Goal: Task Accomplishment & Management: Use online tool/utility

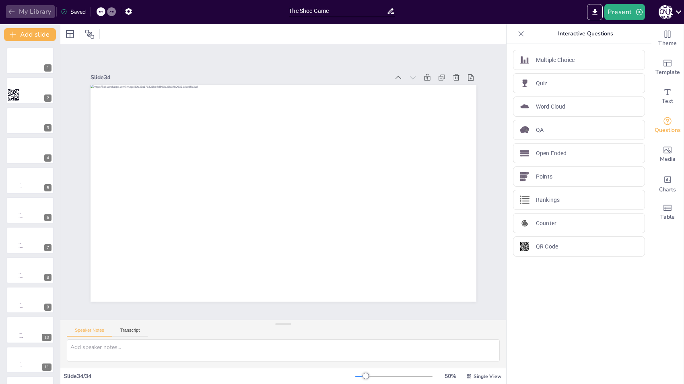
click at [33, 9] on button "My Library" at bounding box center [30, 11] width 49 height 13
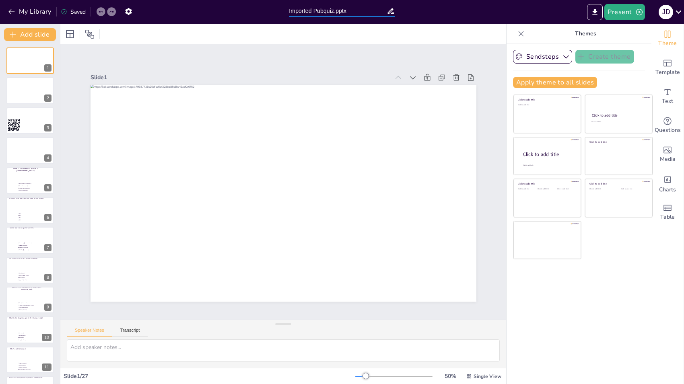
click at [312, 12] on input "Imported Pubquiz.pptx" at bounding box center [337, 11] width 97 height 12
click at [324, 10] on input "Pubquiz.pptx" at bounding box center [337, 11] width 97 height 12
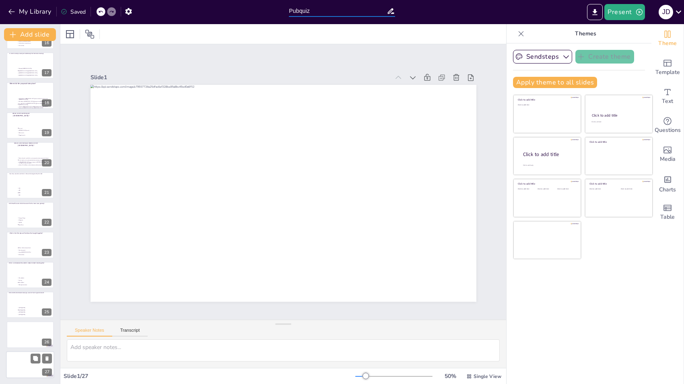
click at [26, 357] on div at bounding box center [30, 364] width 48 height 27
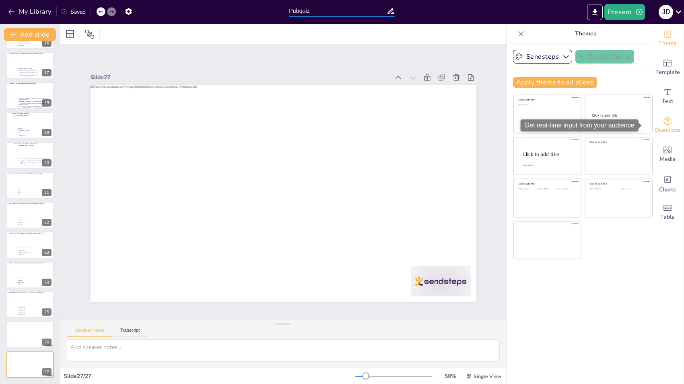
type input "Pubquiz"
click at [667, 127] on span "Questions" at bounding box center [668, 130] width 26 height 9
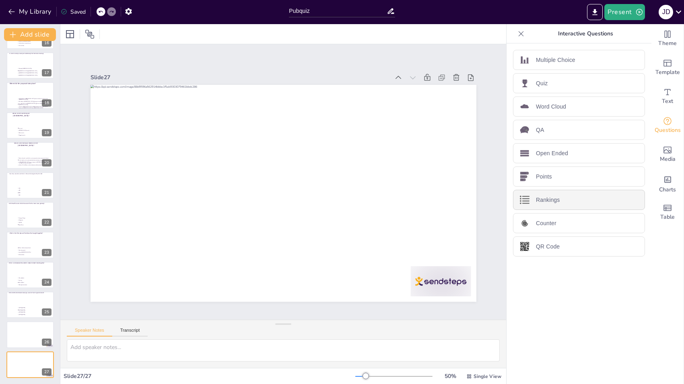
click at [544, 204] on div "Rankings" at bounding box center [579, 200] width 132 height 20
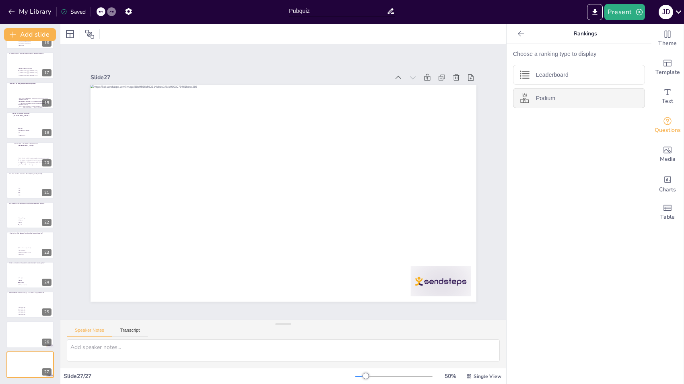
click at [536, 95] on p "Podium" at bounding box center [545, 98] width 19 height 8
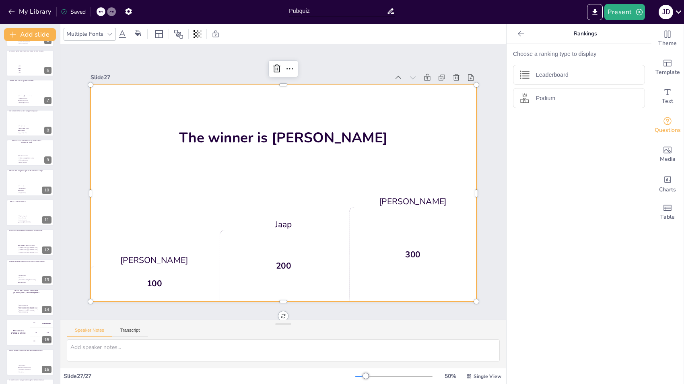
scroll to position [149, 0]
click at [20, 342] on div "The winner is Niels 🏆" at bounding box center [18, 330] width 24 height 27
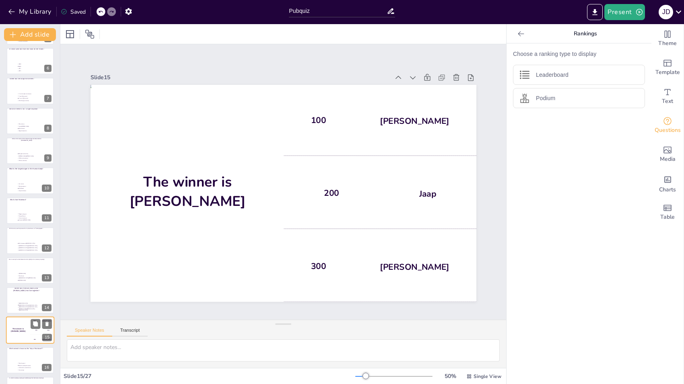
scroll to position [267, 0]
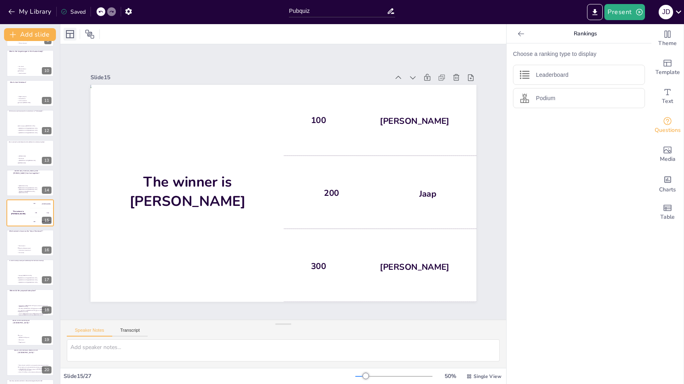
click at [70, 37] on icon at bounding box center [70, 34] width 8 height 8
click at [87, 33] on icon at bounding box center [89, 34] width 9 height 9
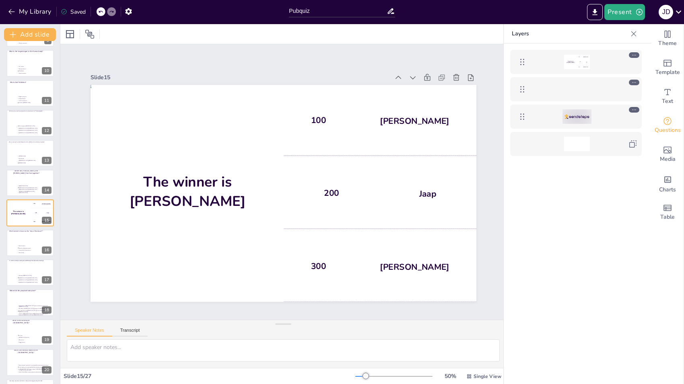
click at [612, 117] on div at bounding box center [576, 116] width 93 height 14
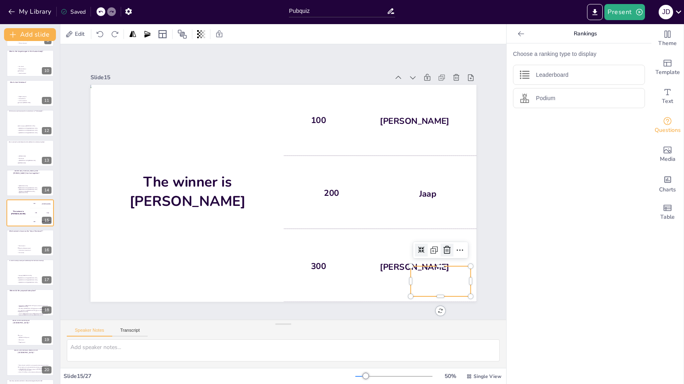
click at [441, 252] on div at bounding box center [447, 250] width 13 height 13
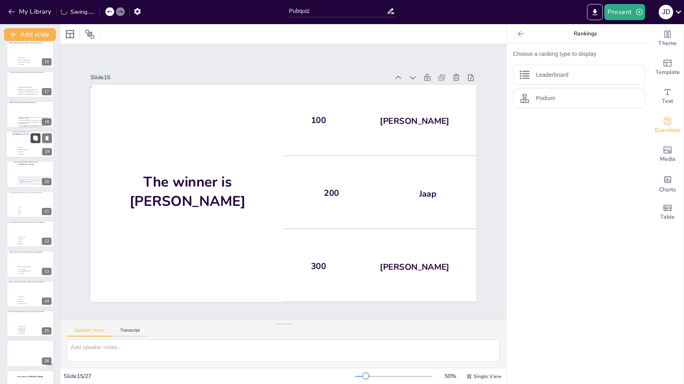
scroll to position [474, 0]
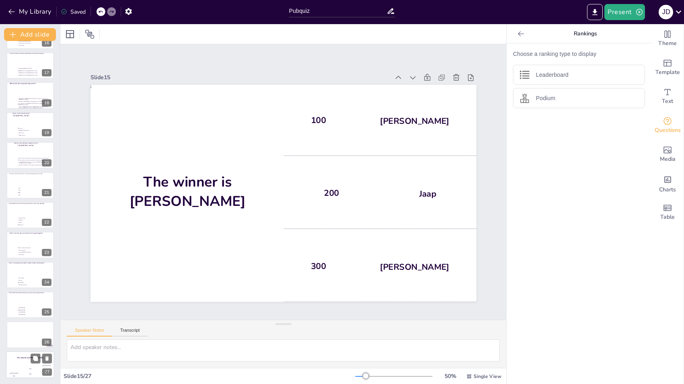
click at [26, 357] on h4 "The winner is Niels 🏆" at bounding box center [30, 358] width 48 height 2
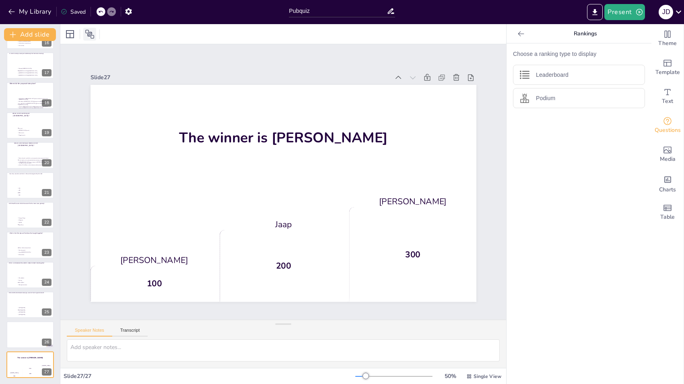
click at [91, 36] on icon at bounding box center [89, 34] width 9 height 9
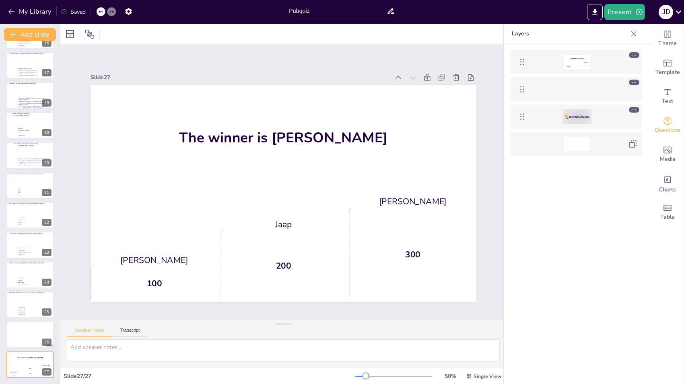
click at [623, 116] on div at bounding box center [583, 116] width 107 height 14
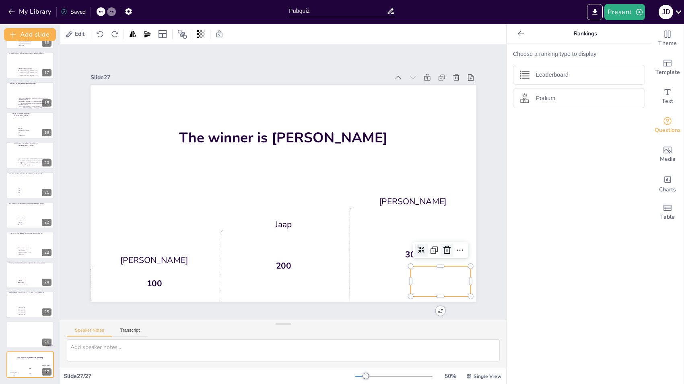
click at [441, 252] on div at bounding box center [447, 250] width 13 height 13
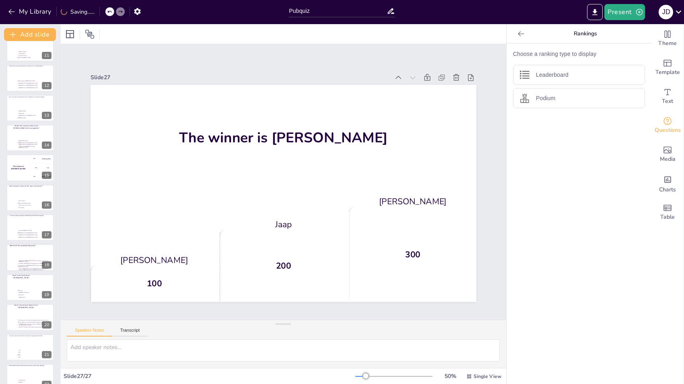
scroll to position [311, 0]
click at [24, 158] on div "The winner is Niels 🏆" at bounding box center [18, 168] width 24 height 27
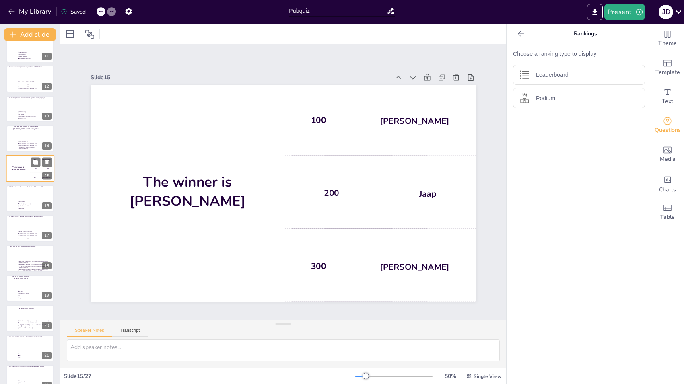
scroll to position [267, 0]
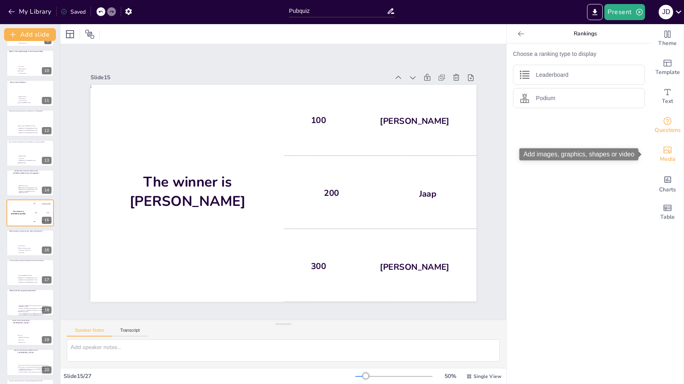
click at [663, 149] on icon "Add images, graphics, shapes or video" at bounding box center [668, 150] width 10 height 10
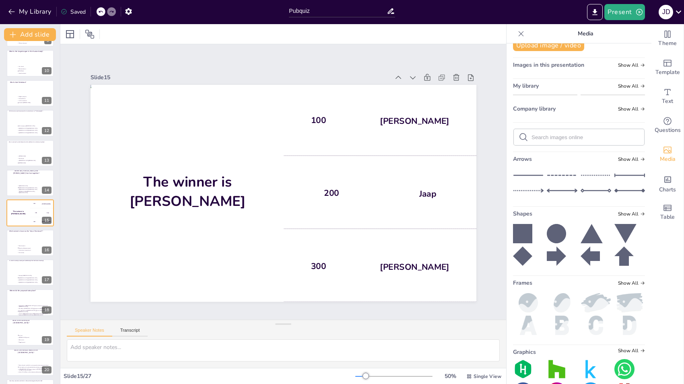
scroll to position [0, 0]
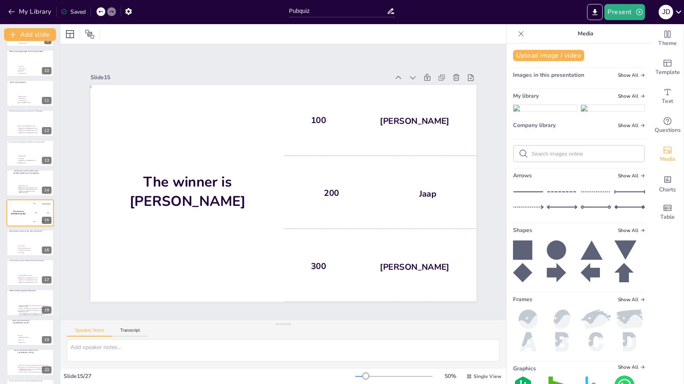
click at [513, 260] on icon at bounding box center [522, 250] width 19 height 19
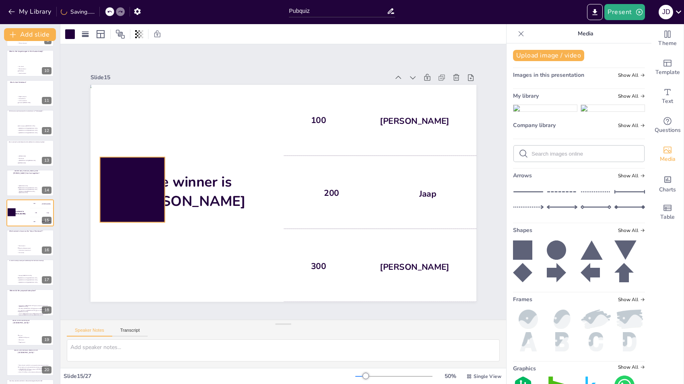
drag, startPoint x: 294, startPoint y: 207, endPoint x: 117, endPoint y: 177, distance: 179.6
click at [117, 177] on div at bounding box center [132, 189] width 65 height 65
click at [65, 37] on div at bounding box center [70, 34] width 13 height 13
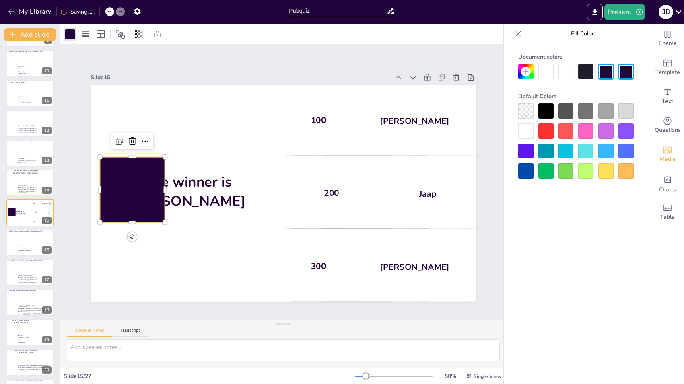
click at [521, 131] on div at bounding box center [525, 131] width 15 height 15
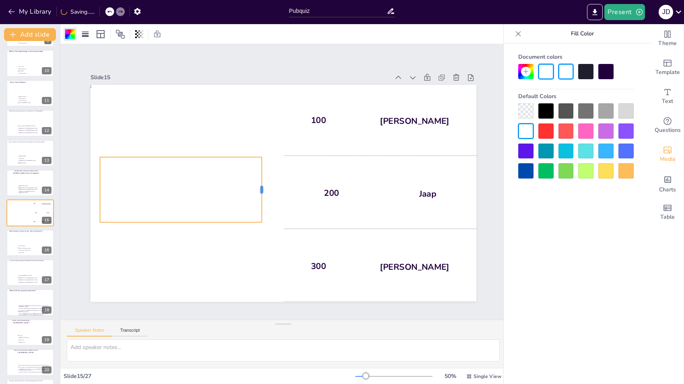
drag, startPoint x: 157, startPoint y: 184, endPoint x: 255, endPoint y: 147, distance: 104.4
click at [254, 178] on div "The winner is Niels 🏆 100 Hasan 200 Jaap 300 Niels" at bounding box center [284, 193] width 386 height 217
click at [272, 66] on div "Slide 1 Slide 2 Slide 3 Slide 4 Slide 5 What is the national flower of [GEOGRAP…" at bounding box center [284, 181] width 386 height 239
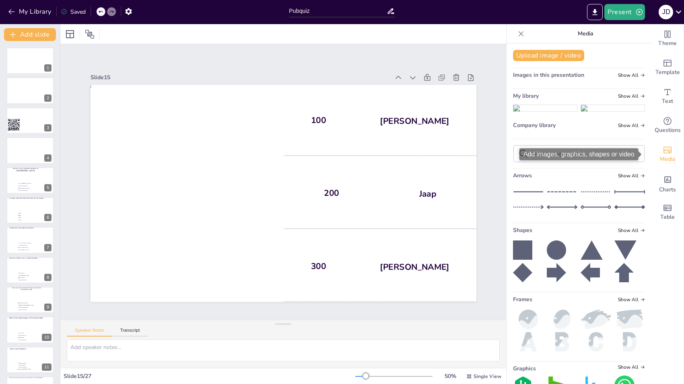
click at [663, 153] on icon "Add images, graphics, shapes or video" at bounding box center [668, 150] width 10 height 10
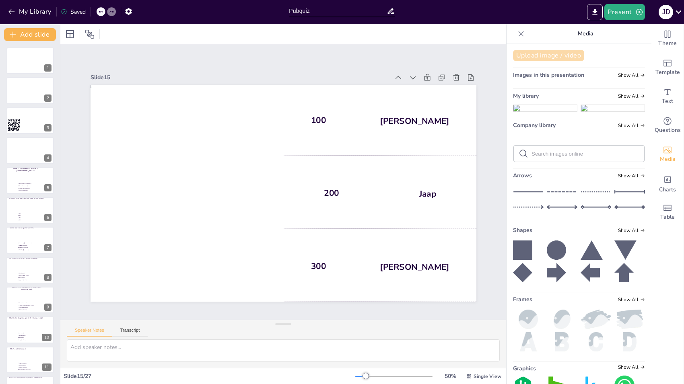
click at [526, 54] on button "Upload image / video" at bounding box center [548, 55] width 71 height 11
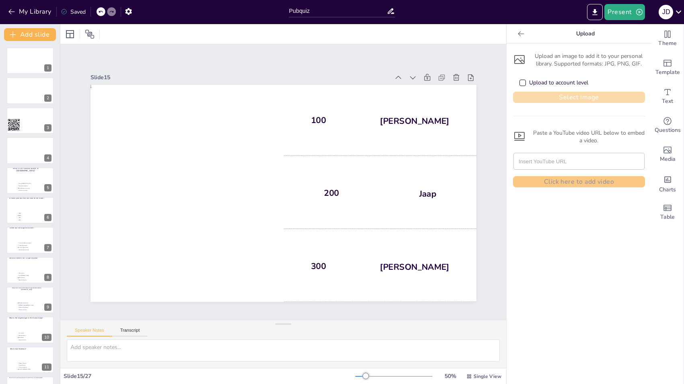
click at [547, 98] on button "Select image" at bounding box center [579, 97] width 132 height 11
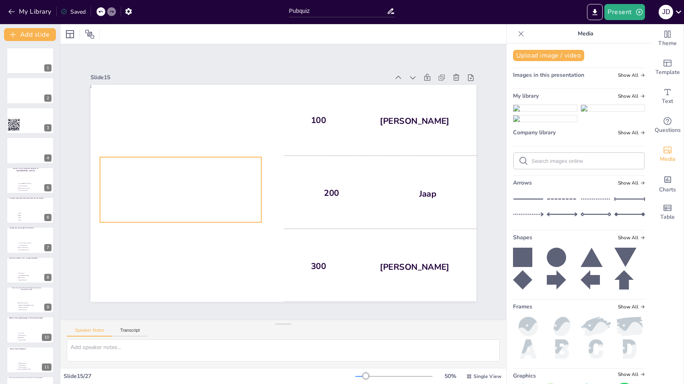
drag, startPoint x: 547, startPoint y: 138, endPoint x: 194, endPoint y: 167, distance: 355.0
click at [194, 167] on div "Document fonts Akatab Recently used Akatab Popular fonts Fonts Add slide 1 2 3 …" at bounding box center [342, 204] width 684 height 360
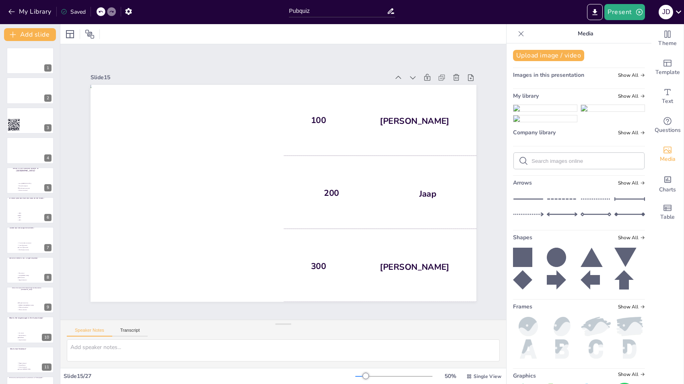
drag, startPoint x: 525, startPoint y: 134, endPoint x: 519, endPoint y: 135, distance: 6.1
click at [519, 111] on img at bounding box center [546, 108] width 64 height 6
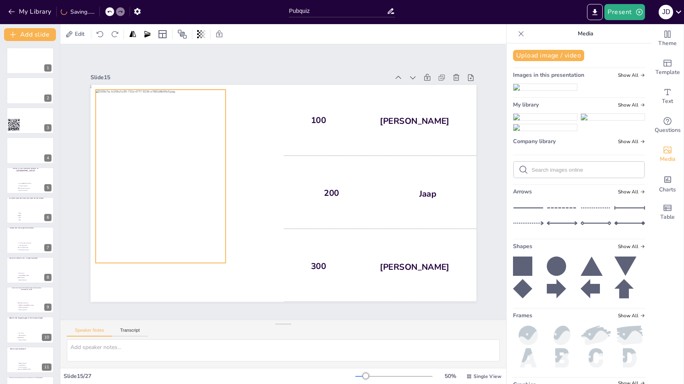
drag, startPoint x: 296, startPoint y: 161, endPoint x: 173, endPoint y: 144, distance: 123.9
click at [173, 144] on div at bounding box center [160, 177] width 130 height 174
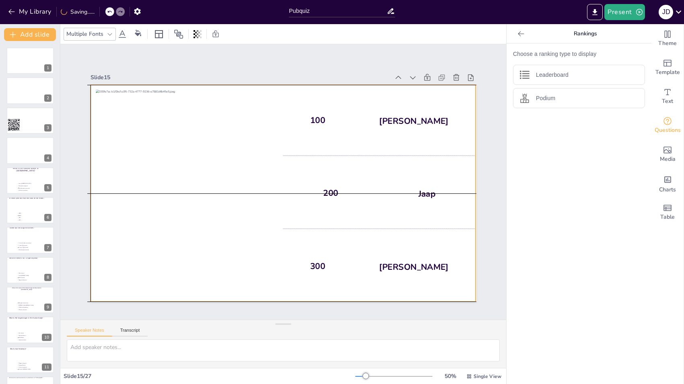
drag, startPoint x: 213, startPoint y: 287, endPoint x: 208, endPoint y: 287, distance: 4.0
click at [208, 287] on div "The winner is Niels 🏆" at bounding box center [187, 193] width 192 height 217
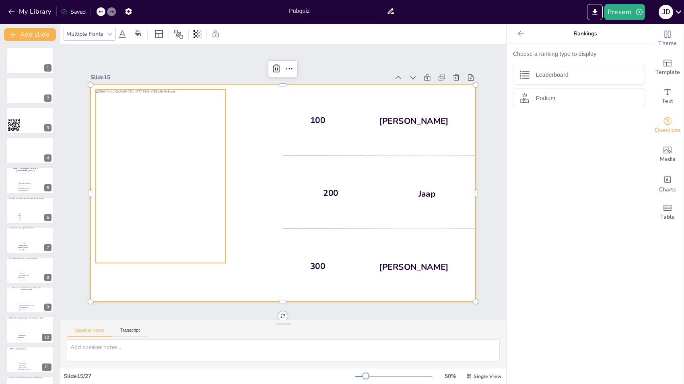
click at [211, 250] on div at bounding box center [160, 177] width 130 height 174
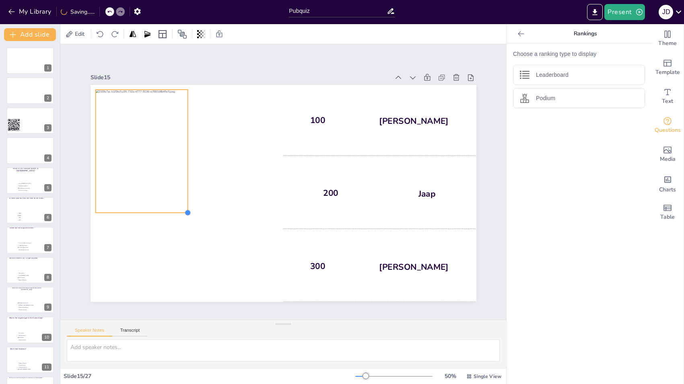
drag, startPoint x: 218, startPoint y: 260, endPoint x: 180, endPoint y: 207, distance: 65.6
click at [185, 210] on div at bounding box center [188, 213] width 6 height 6
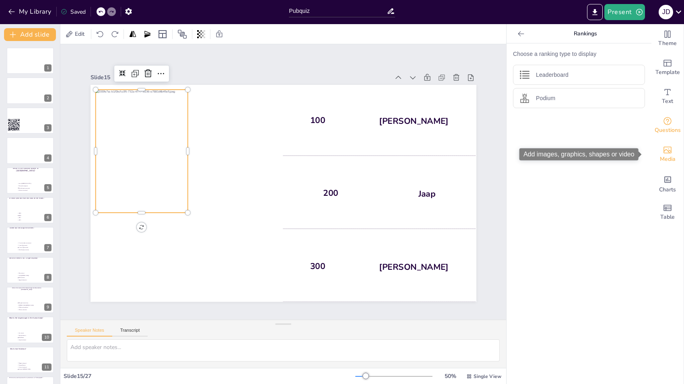
click at [666, 154] on div "Media" at bounding box center [668, 154] width 32 height 29
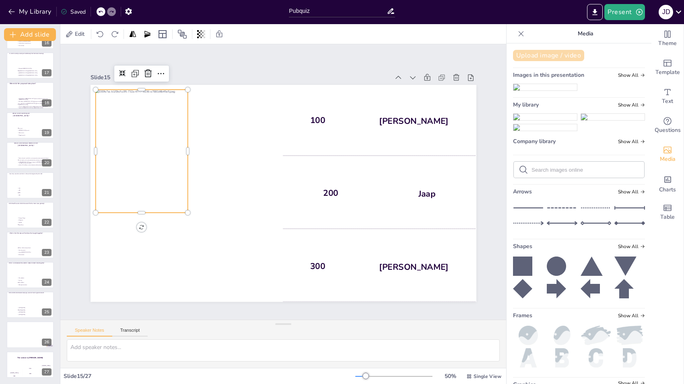
click at [542, 53] on button "Upload image / video" at bounding box center [548, 55] width 71 height 11
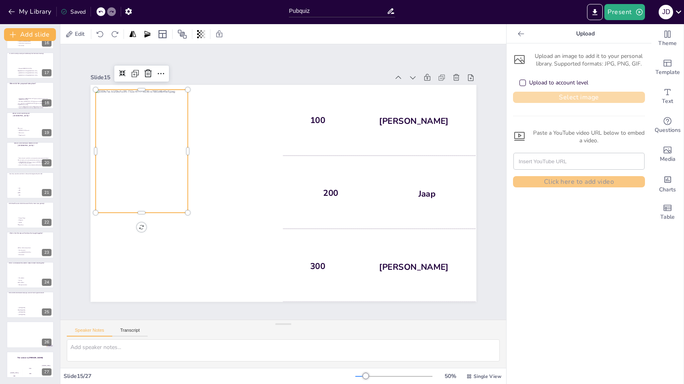
click at [545, 102] on button "Select image" at bounding box center [579, 97] width 132 height 11
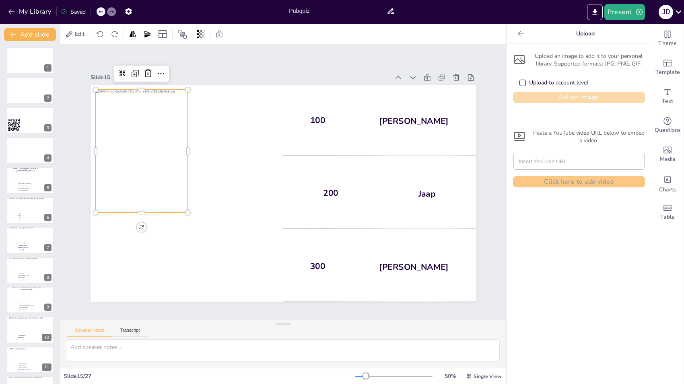
click at [555, 98] on button "Select image" at bounding box center [579, 97] width 132 height 11
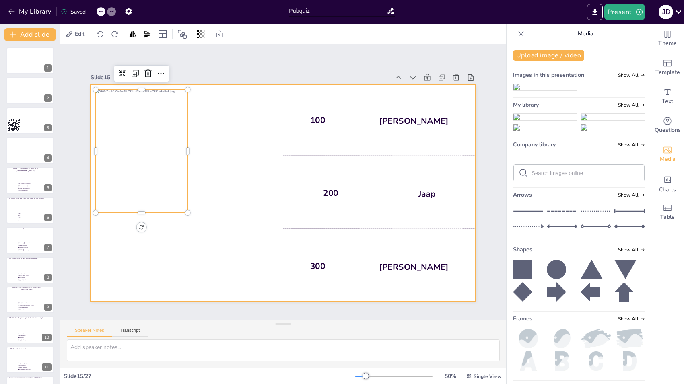
drag, startPoint x: 539, startPoint y: 223, endPoint x: 231, endPoint y: 237, distance: 309.1
click at [231, 237] on div "Document fonts Akatab Recently used Akatab Popular fonts Fonts Add slide 1 2 3 …" at bounding box center [342, 204] width 684 height 360
drag, startPoint x: 535, startPoint y: 226, endPoint x: 264, endPoint y: 239, distance: 271.6
click at [264, 239] on div "Document fonts Akatab Recently used Akatab Popular fonts Fonts Add slide 1 2 3 …" at bounding box center [342, 204] width 684 height 360
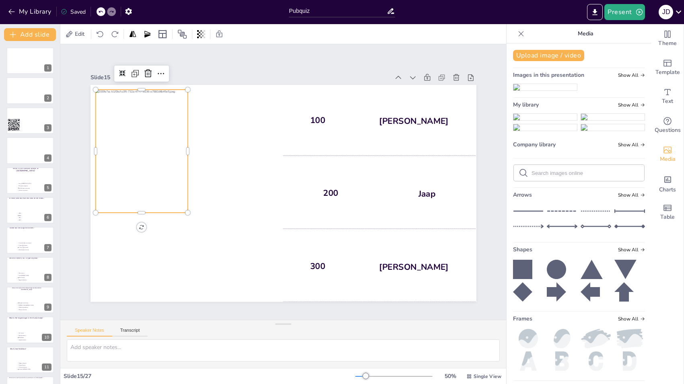
click at [596, 134] on ul at bounding box center [579, 124] width 132 height 21
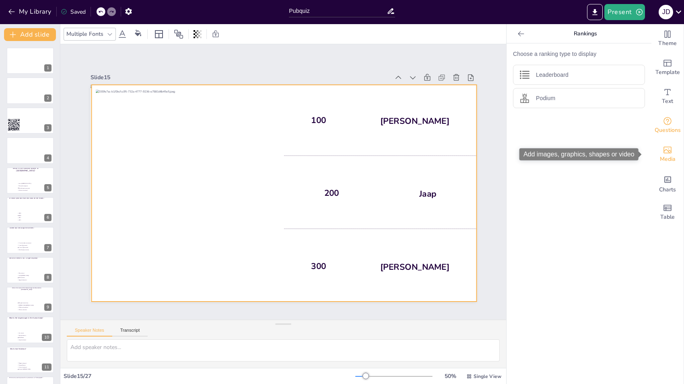
click at [666, 153] on div "Media" at bounding box center [668, 154] width 32 height 29
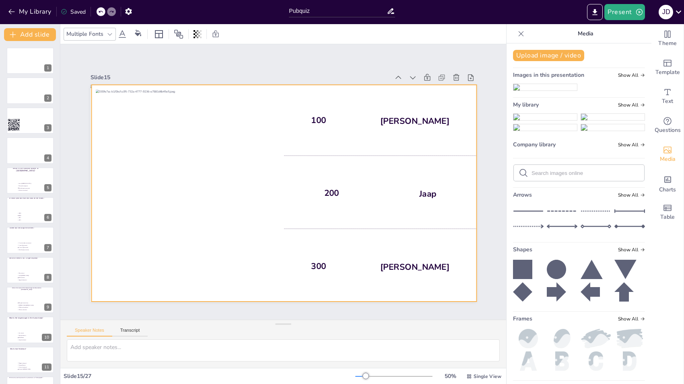
drag, startPoint x: 550, startPoint y: 222, endPoint x: 485, endPoint y: 201, distance: 68.1
click at [485, 201] on div "Document fonts Akatab Recently used Akatab Popular fonts Fonts Add slide 1 2 3 …" at bounding box center [342, 204] width 684 height 360
click at [485, 201] on div "Slide 1 Slide 2 Slide 3 Slide 4 Slide 5 What is the national flower of [GEOGRAP…" at bounding box center [283, 181] width 431 height 239
drag, startPoint x: 531, startPoint y: 221, endPoint x: 375, endPoint y: 208, distance: 156.7
click at [375, 208] on div "Document fonts Akatab Recently used Akatab Popular fonts Fonts Add slide 1 2 3 …" at bounding box center [342, 204] width 684 height 360
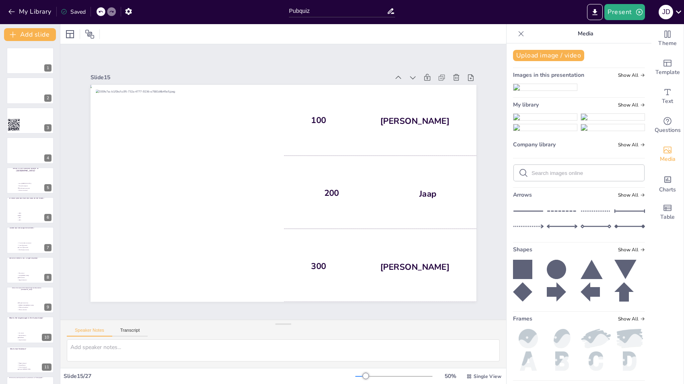
click at [531, 120] on img at bounding box center [546, 117] width 64 height 6
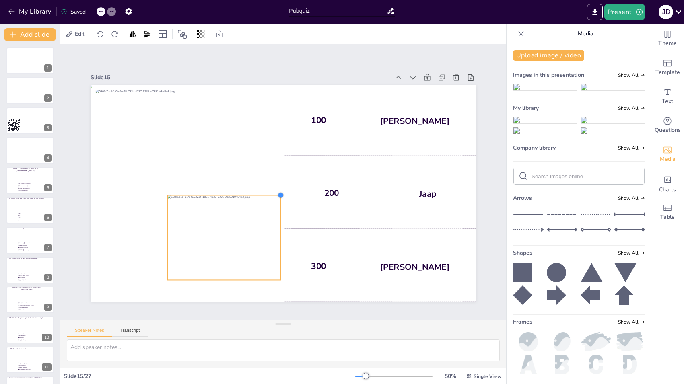
drag, startPoint x: 391, startPoint y: 102, endPoint x: 272, endPoint y: 252, distance: 190.8
click at [272, 252] on div "The winner is Niels 🏆 100 Hasan 200 Jaap 300 Niels" at bounding box center [284, 193] width 386 height 217
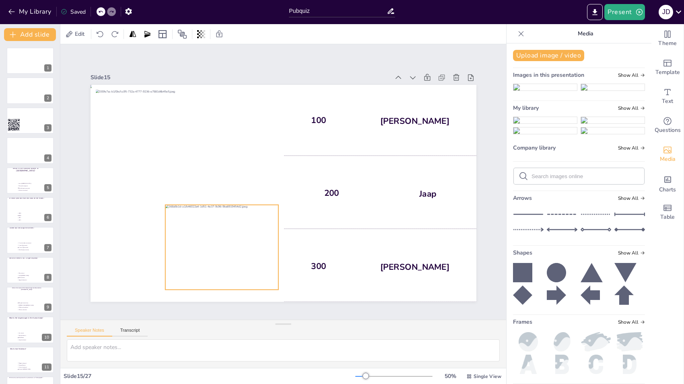
drag, startPoint x: 272, startPoint y: 252, endPoint x: 270, endPoint y: 261, distance: 10.0
click at [270, 261] on div at bounding box center [221, 247] width 113 height 85
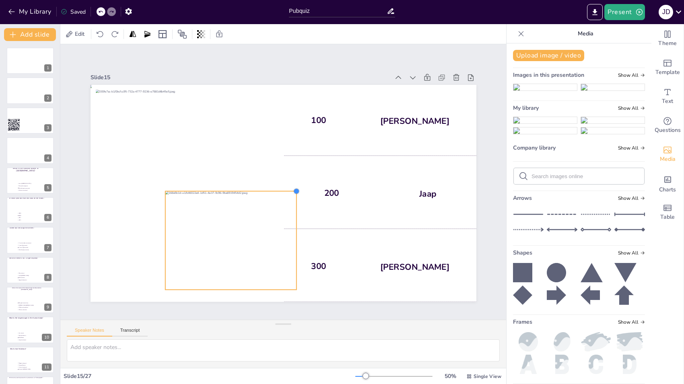
drag, startPoint x: 270, startPoint y: 204, endPoint x: 281, endPoint y: 190, distance: 17.0
click at [281, 190] on div "The winner is Niels 🏆 100 Hasan 200 Jaap 300 Niels" at bounding box center [284, 193] width 386 height 217
drag, startPoint x: 225, startPoint y: 187, endPoint x: 210, endPoint y: 186, distance: 14.9
click at [210, 186] on div at bounding box center [231, 188] width 132 height 6
click at [221, 287] on div at bounding box center [231, 290] width 132 height 6
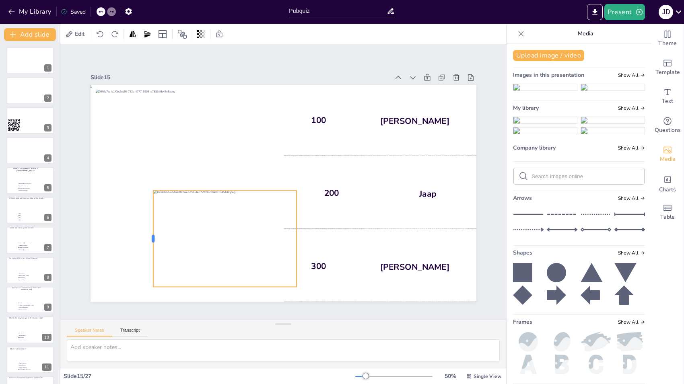
drag, startPoint x: 157, startPoint y: 233, endPoint x: 145, endPoint y: 234, distance: 12.1
click at [147, 234] on div at bounding box center [150, 238] width 6 height 97
click at [300, 307] on div "Slide 1 Slide 2 Slide 3 Slide 4 Slide 5 What is the national flower of [GEOGRAP…" at bounding box center [283, 182] width 446 height 276
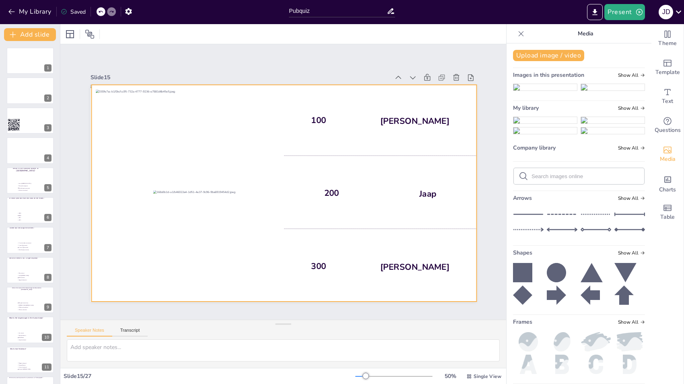
click at [113, 248] on div "The winner is Niels 🏆" at bounding box center [187, 193] width 192 height 217
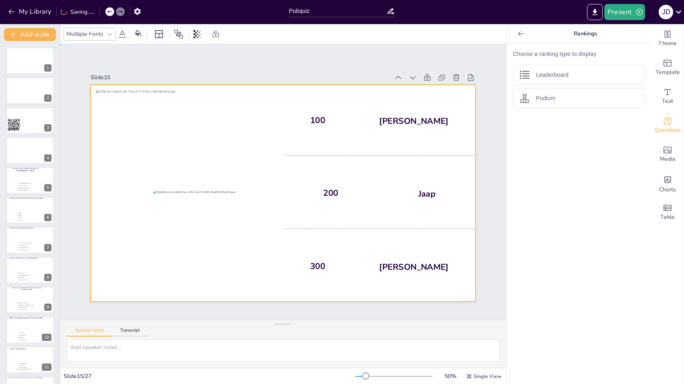
click at [173, 54] on div "Slide 1 Slide 2 Slide 3 Slide 4 Slide 5 What is the national flower of [GEOGRAP…" at bounding box center [283, 182] width 446 height 276
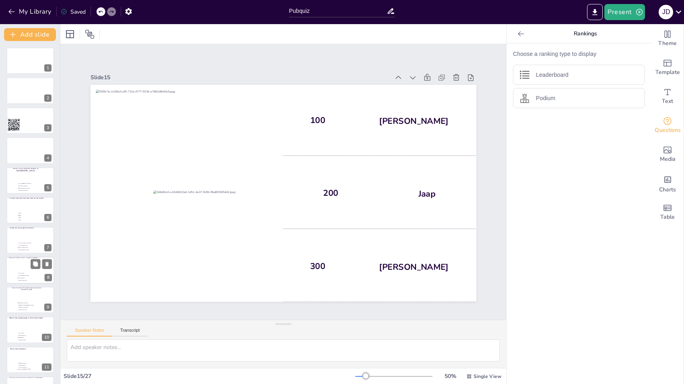
scroll to position [474, 0]
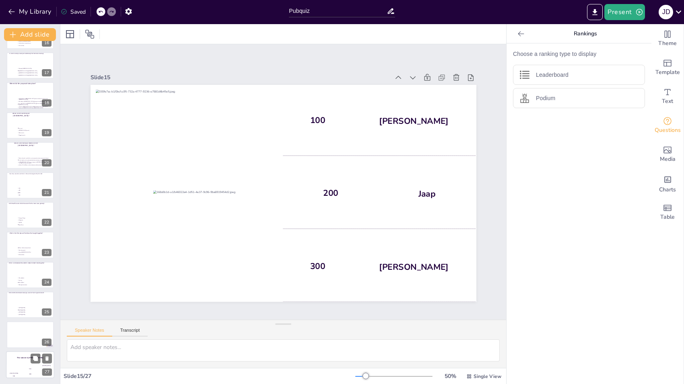
click at [22, 367] on div "Hasan 100" at bounding box center [14, 372] width 16 height 14
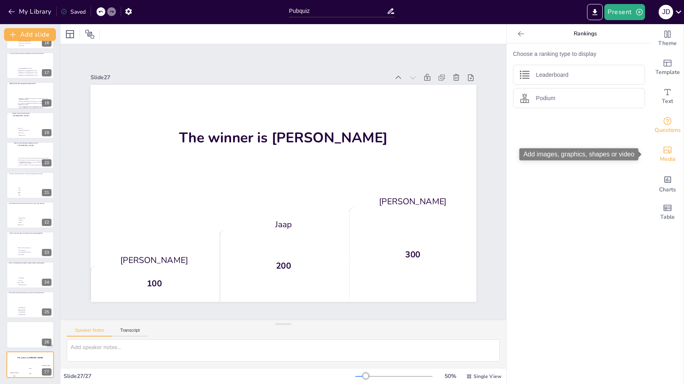
click at [663, 149] on icon "Add images, graphics, shapes or video" at bounding box center [668, 150] width 10 height 10
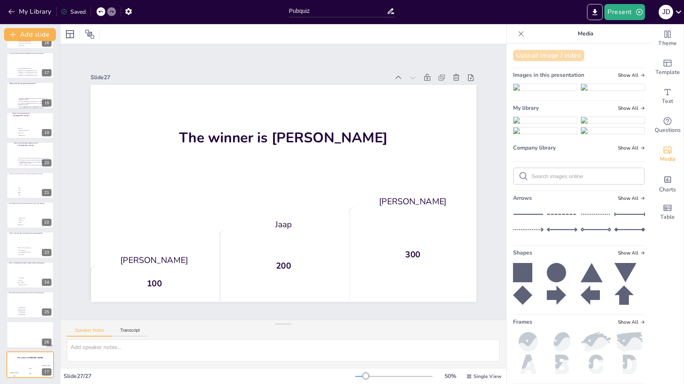
click at [564, 56] on button "Upload image / video" at bounding box center [548, 55] width 71 height 11
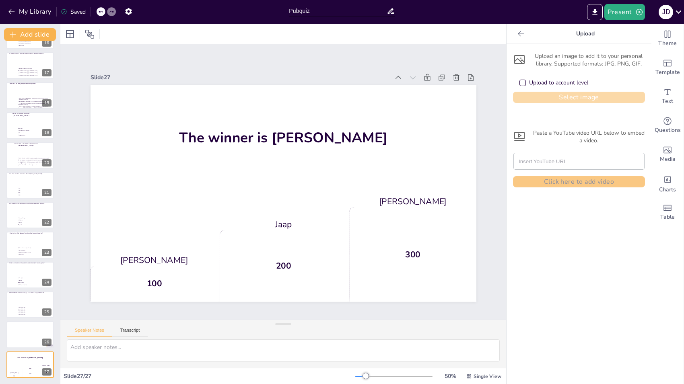
click at [555, 97] on button "Select image" at bounding box center [579, 97] width 132 height 11
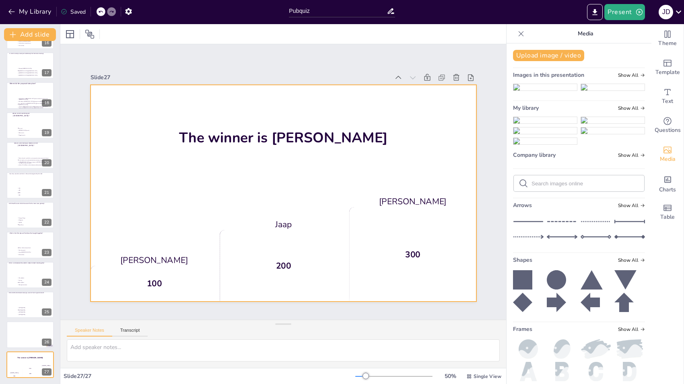
drag, startPoint x: 526, startPoint y: 220, endPoint x: 184, endPoint y: 179, distance: 344.2
click at [184, 179] on div "Document fonts Akatab Recently used Akatab Popular fonts Fonts Add slide 1 2 3 …" at bounding box center [342, 204] width 684 height 360
drag, startPoint x: 550, startPoint y: 239, endPoint x: 227, endPoint y: 174, distance: 329.2
click at [227, 174] on div "Document fonts Akatab Recently used Akatab Popular fonts Fonts Add slide 1 2 3 …" at bounding box center [342, 204] width 684 height 360
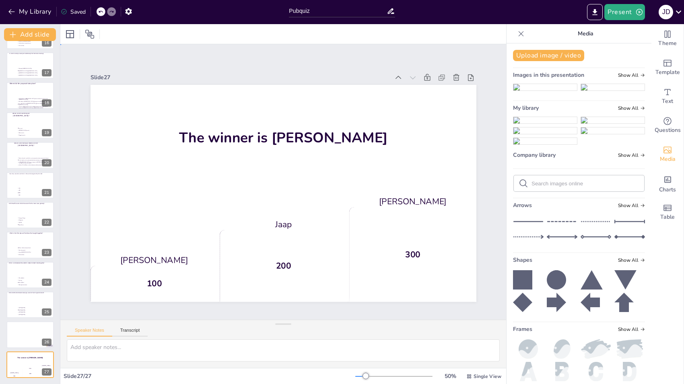
click at [481, 161] on div "Slide 1 Slide 2 Slide 3 Slide 4 Slide 5 What is the national flower of [GEOGRAP…" at bounding box center [283, 181] width 431 height 239
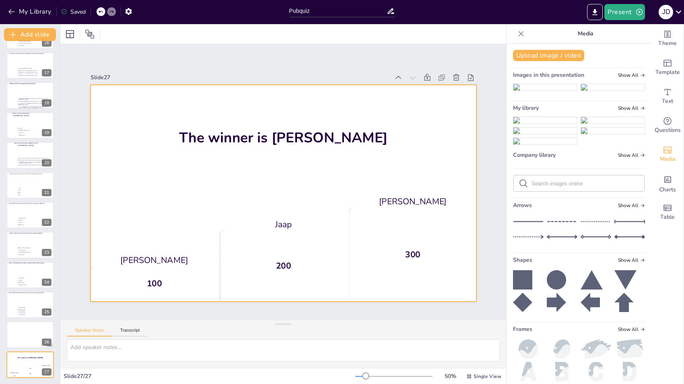
drag, startPoint x: 545, startPoint y: 215, endPoint x: 130, endPoint y: 168, distance: 418.1
click at [130, 168] on div "Document fonts Akatab Recently used Akatab Popular fonts Fonts Add slide 1 2 3 …" at bounding box center [342, 204] width 684 height 360
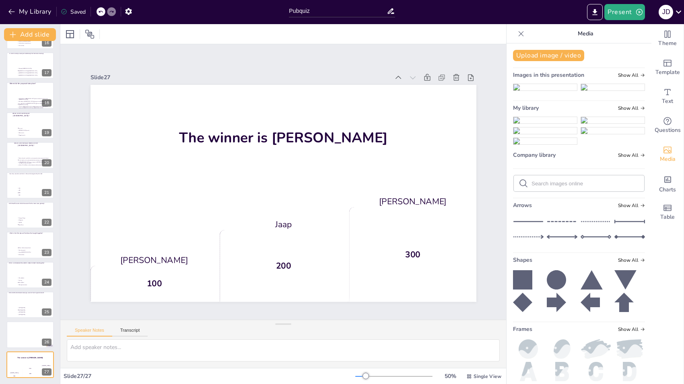
drag, startPoint x: 536, startPoint y: 233, endPoint x: 528, endPoint y: 217, distance: 18.7
click at [528, 124] on img at bounding box center [546, 120] width 64 height 6
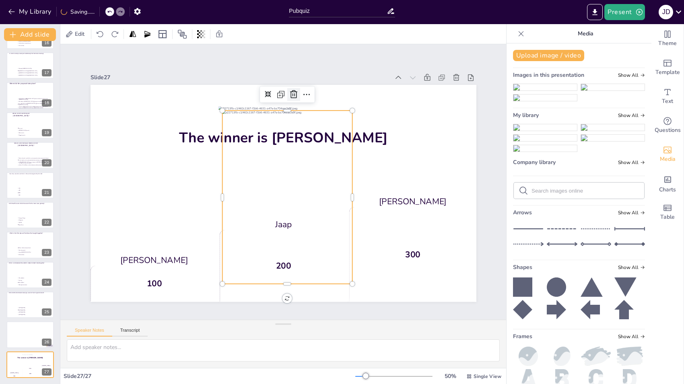
click at [289, 90] on icon at bounding box center [294, 95] width 10 height 10
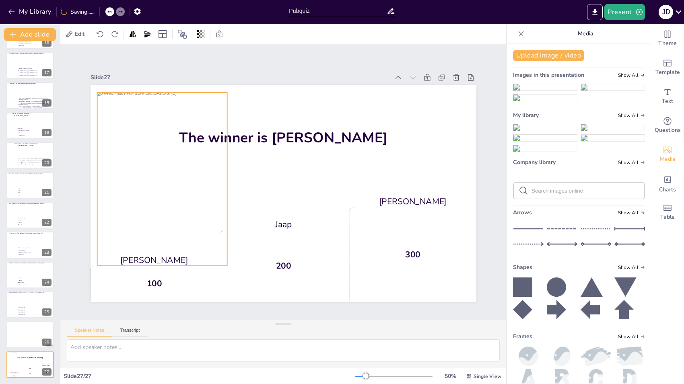
drag, startPoint x: 203, startPoint y: 135, endPoint x: 162, endPoint y: 138, distance: 41.2
click at [162, 138] on div at bounding box center [162, 180] width 130 height 174
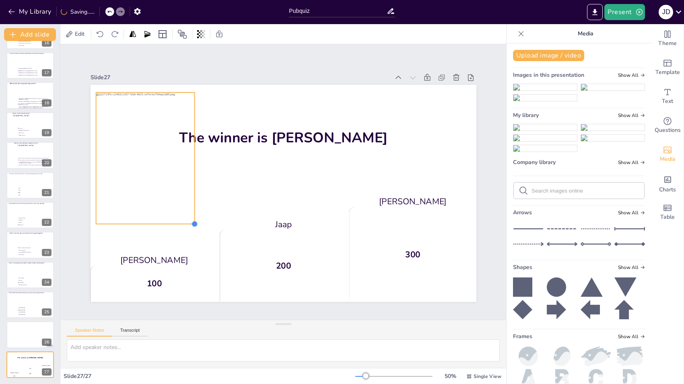
drag, startPoint x: 220, startPoint y: 262, endPoint x: 188, endPoint y: 212, distance: 59.0
click at [188, 212] on div "The winner is Niels 🏆 Hasan 100 Jaap 200 Niels 300" at bounding box center [284, 193] width 386 height 217
click at [157, 302] on div "Slide 1 Slide 2 Slide 3 Slide 4 Slide 5 What is the national flower of [GEOGRAP…" at bounding box center [283, 182] width 446 height 276
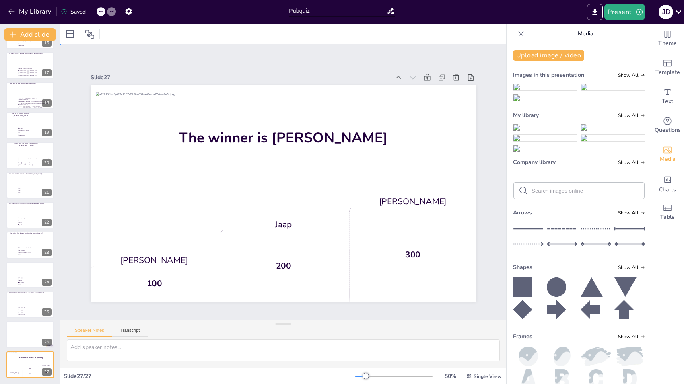
click at [71, 139] on div "Slide 1 Slide 2 Slide 3 Slide 4 Slide 5 What is the national flower of [GEOGRAP…" at bounding box center [283, 181] width 431 height 239
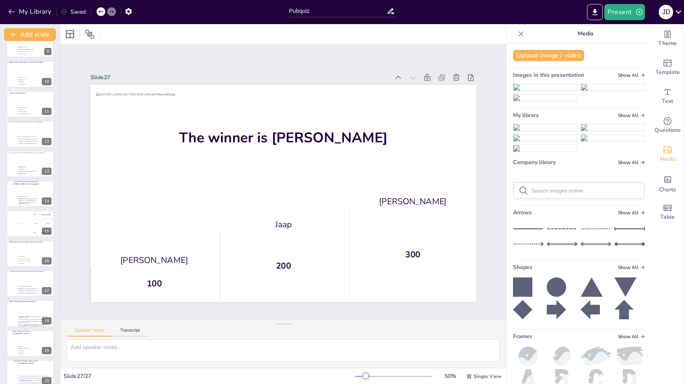
scroll to position [109, 0]
drag, startPoint x: 64, startPoint y: 111, endPoint x: 58, endPoint y: 107, distance: 7.4
click at [68, 95] on div "Slide 1 Slide 2 Slide 3 Slide 4 Slide 5 What is the national flower of [GEOGRAP…" at bounding box center [283, 181] width 431 height 239
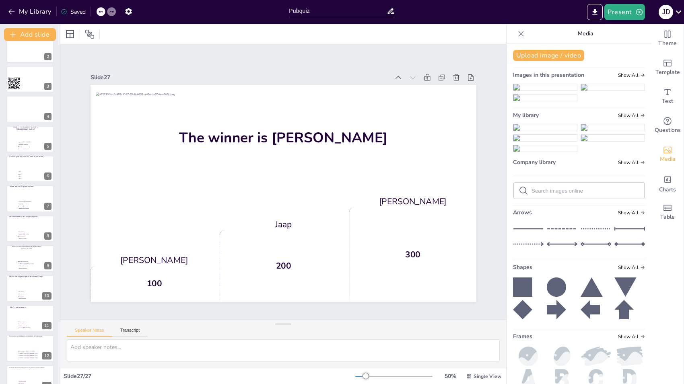
scroll to position [0, 0]
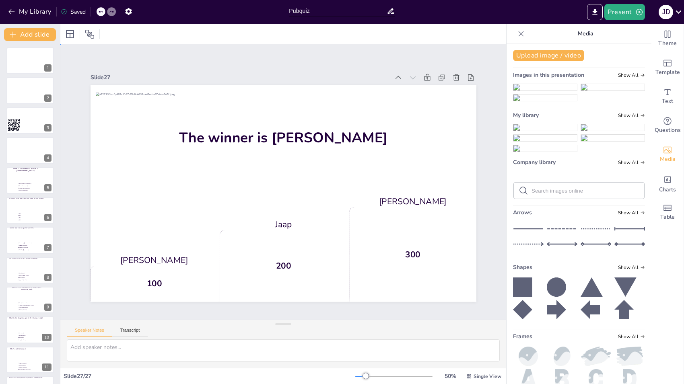
click at [73, 57] on div "Slide 1 Slide 2 Slide 3 Slide 4 Slide 5 What is the national flower of [GEOGRAP…" at bounding box center [283, 182] width 446 height 276
click at [14, 64] on div at bounding box center [30, 60] width 48 height 27
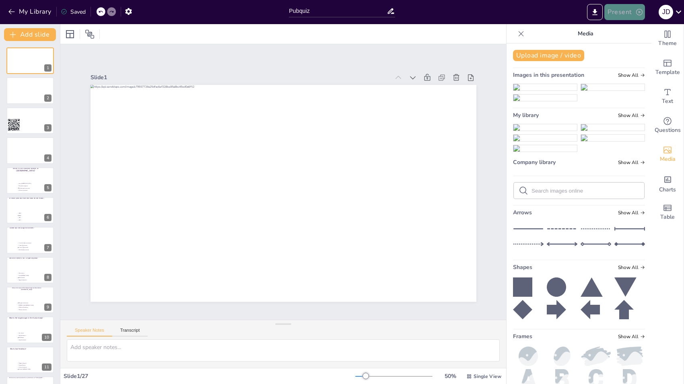
click at [614, 9] on button "Present" at bounding box center [625, 12] width 40 height 16
click at [629, 47] on li "Play presentation" at bounding box center [638, 49] width 64 height 13
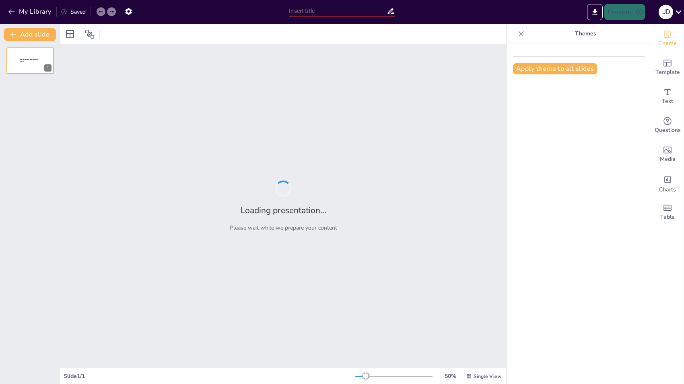
type input "Pubquiz"
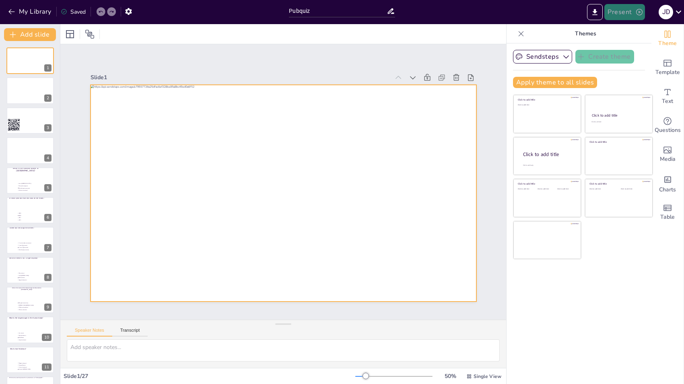
click at [622, 10] on button "Present" at bounding box center [625, 12] width 40 height 16
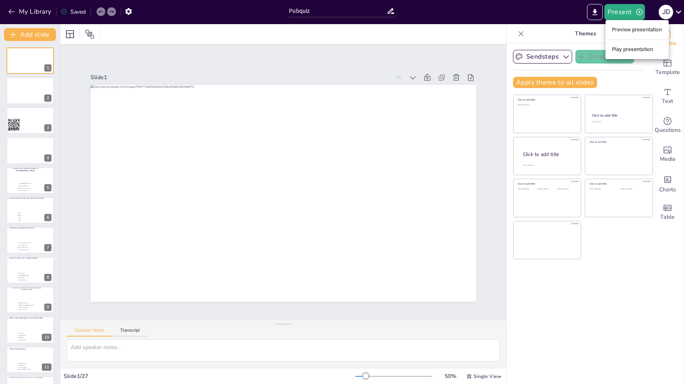
click at [633, 32] on li "Preview presentation" at bounding box center [637, 29] width 63 height 13
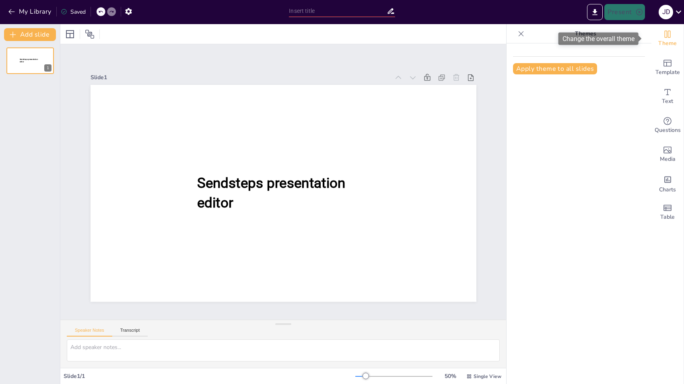
type input "Pubquiz"
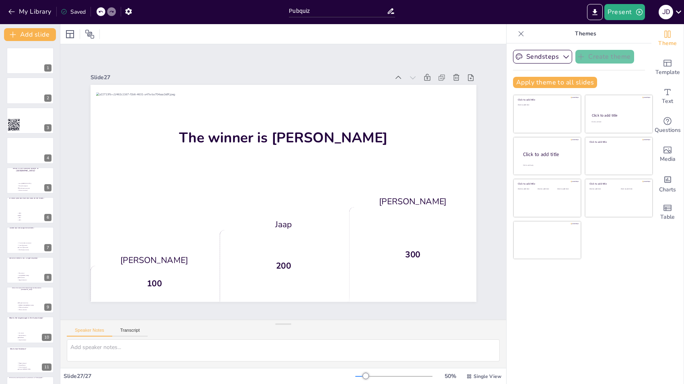
scroll to position [474, 0]
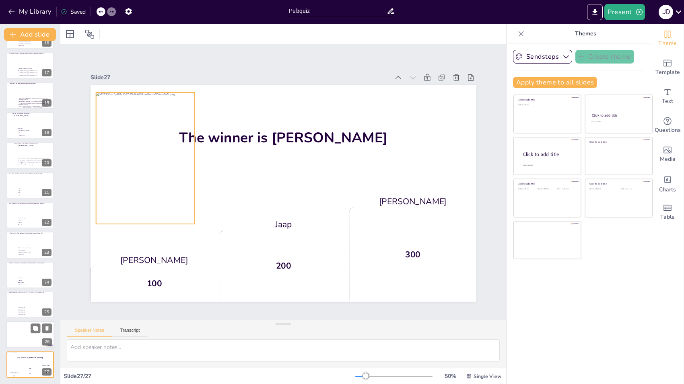
click at [17, 333] on div at bounding box center [30, 335] width 48 height 27
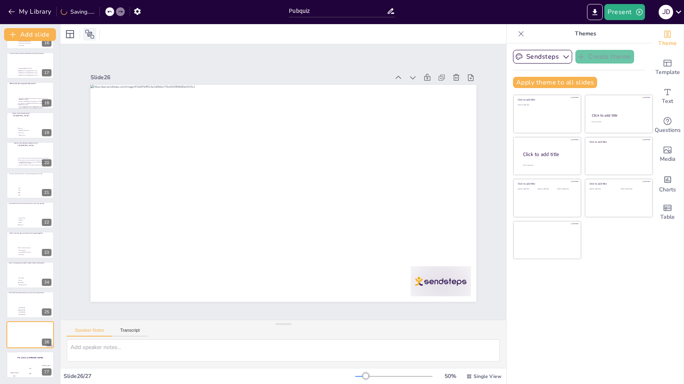
click at [88, 35] on icon at bounding box center [89, 34] width 9 height 9
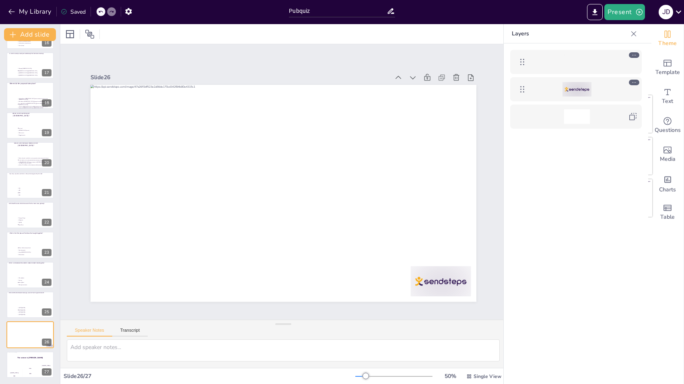
click at [616, 95] on div at bounding box center [576, 89] width 93 height 14
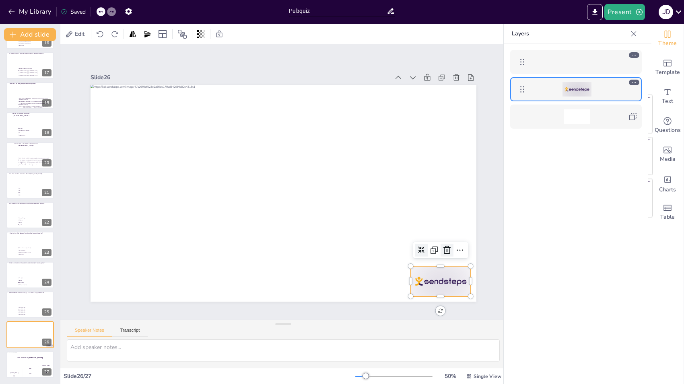
click at [442, 248] on icon at bounding box center [447, 251] width 10 height 10
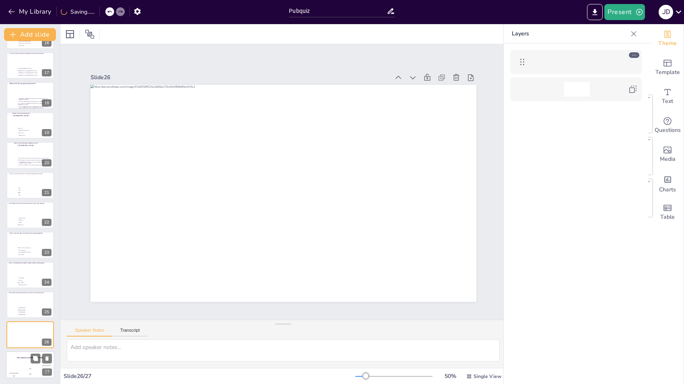
click at [23, 362] on div "The winner is Niels 🏆" at bounding box center [30, 358] width 48 height 14
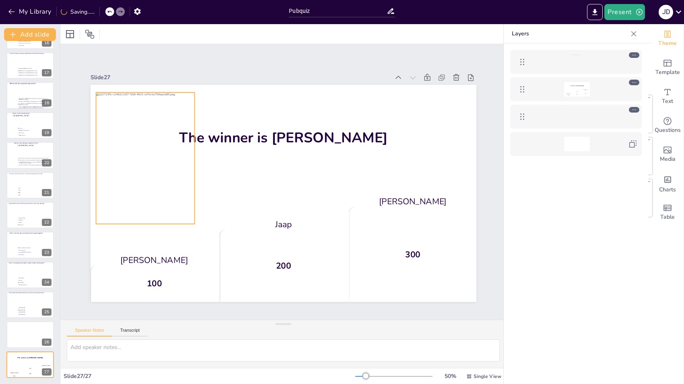
click at [130, 158] on div at bounding box center [145, 159] width 99 height 132
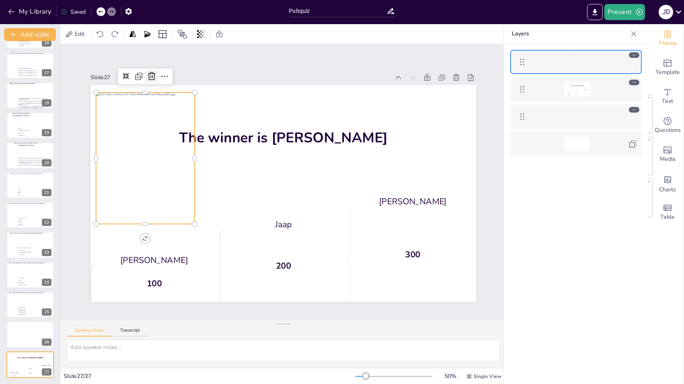
click at [147, 75] on icon at bounding box center [152, 77] width 10 height 10
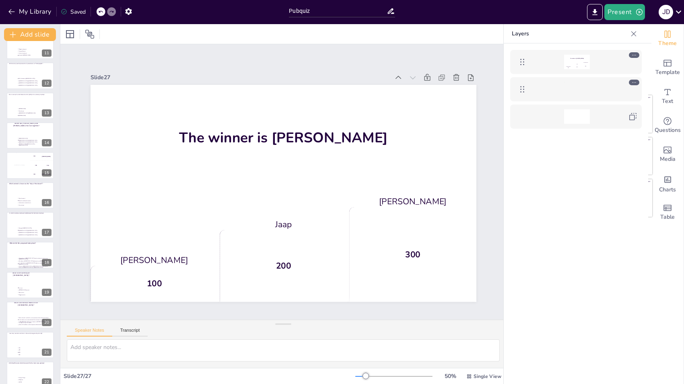
scroll to position [314, 0]
click at [12, 159] on div at bounding box center [12, 160] width 12 height 15
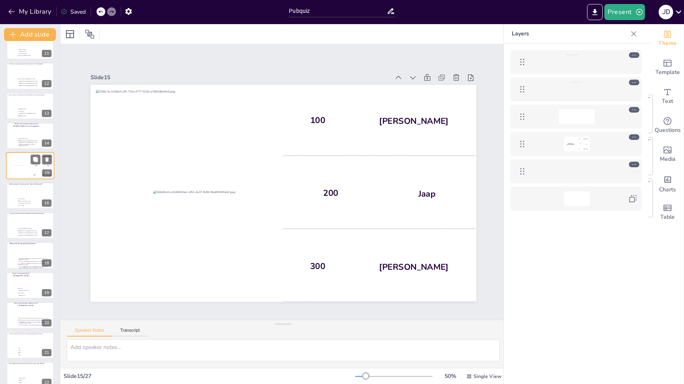
scroll to position [267, 0]
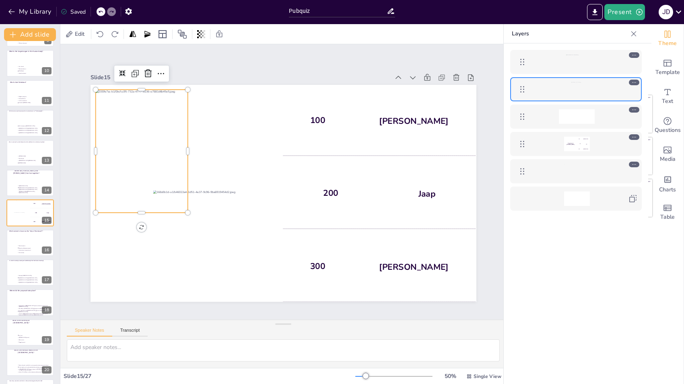
click at [132, 124] on div at bounding box center [141, 151] width 93 height 123
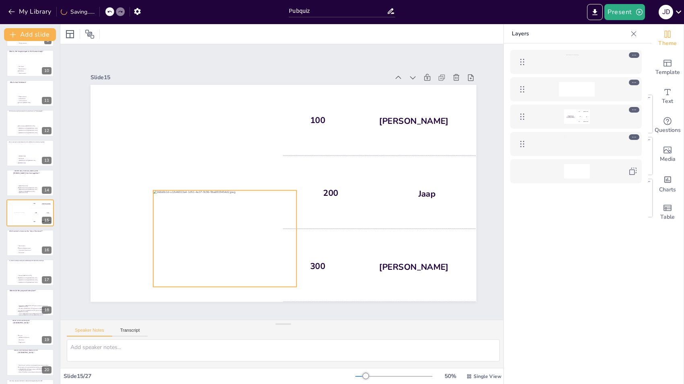
click at [184, 199] on div at bounding box center [225, 248] width 144 height 116
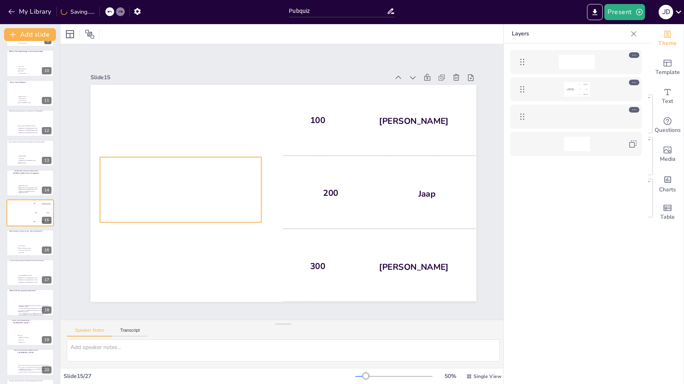
click at [183, 183] on div at bounding box center [181, 189] width 162 height 65
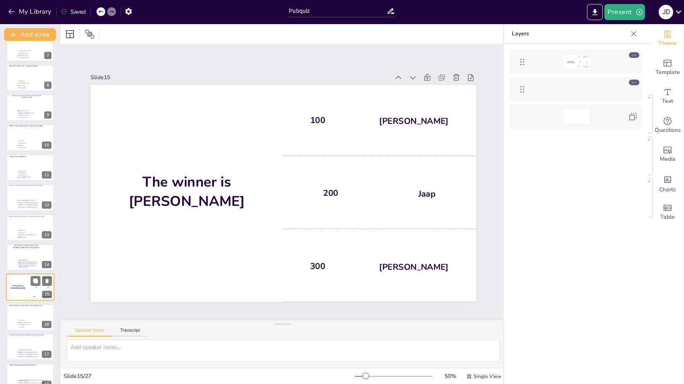
scroll to position [474, 0]
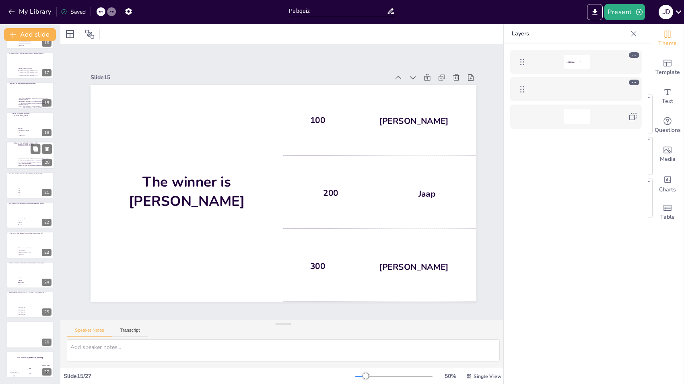
click at [17, 153] on div at bounding box center [30, 155] width 48 height 27
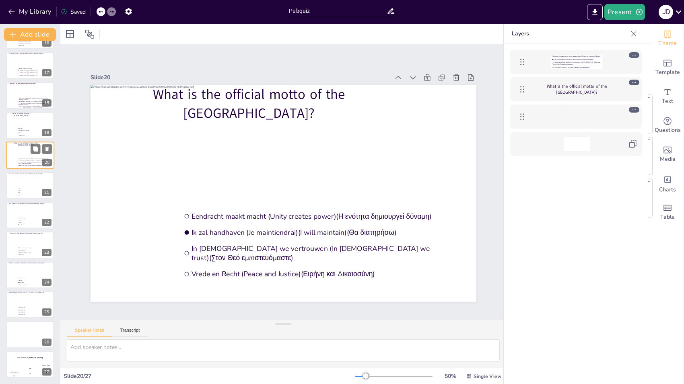
scroll to position [417, 0]
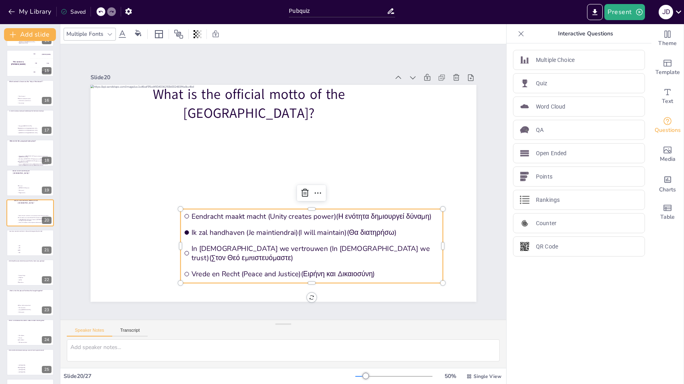
click at [204, 215] on span "Eendracht maakt macht (Unity creates power)(Η ενότητα δημιουργεί δύναμη)" at bounding box center [315, 216] width 248 height 9
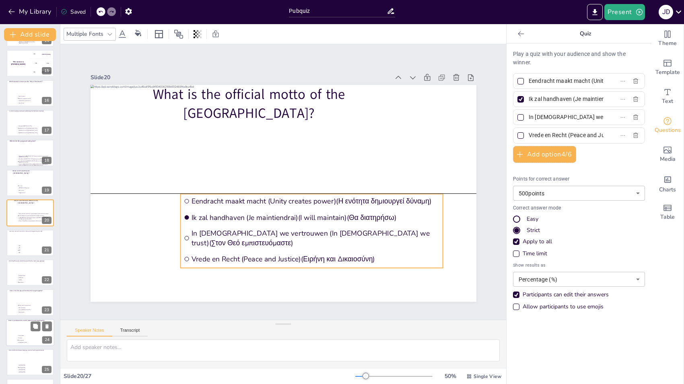
scroll to position [474, 0]
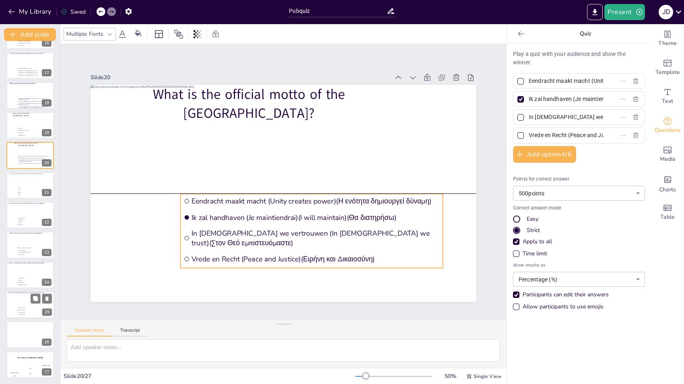
click at [24, 305] on div at bounding box center [30, 304] width 48 height 27
type input "[DATE] ([DATE])"
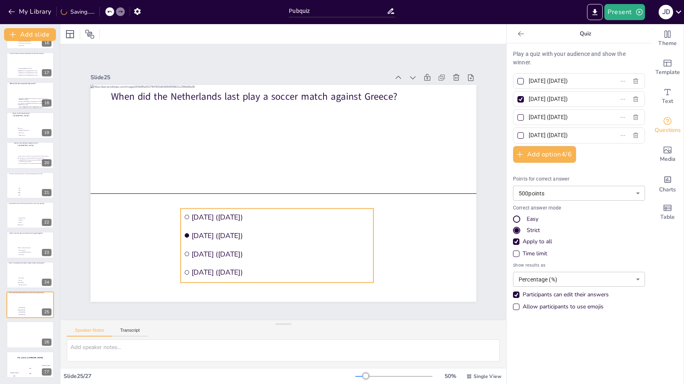
click at [224, 250] on span "[DATE] ([DATE])" at bounding box center [280, 254] width 179 height 9
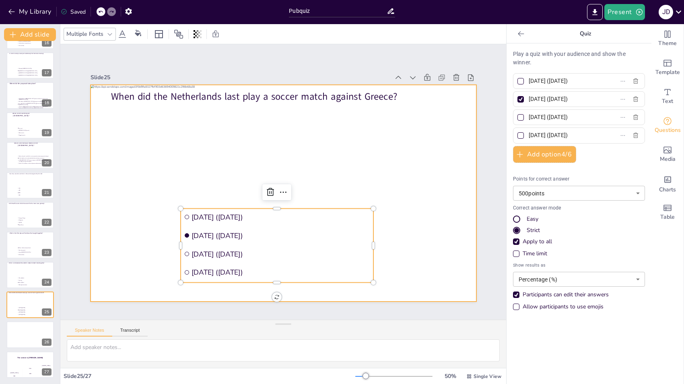
click at [278, 153] on div at bounding box center [284, 193] width 386 height 217
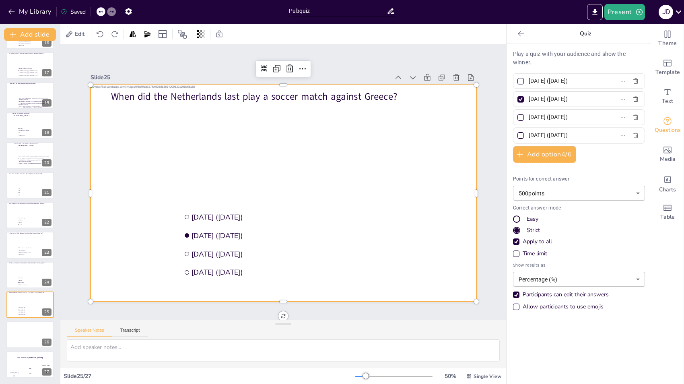
click at [278, 153] on div at bounding box center [284, 193] width 386 height 217
click at [258, 227] on li "[DATE] ([DATE])" at bounding box center [277, 235] width 193 height 17
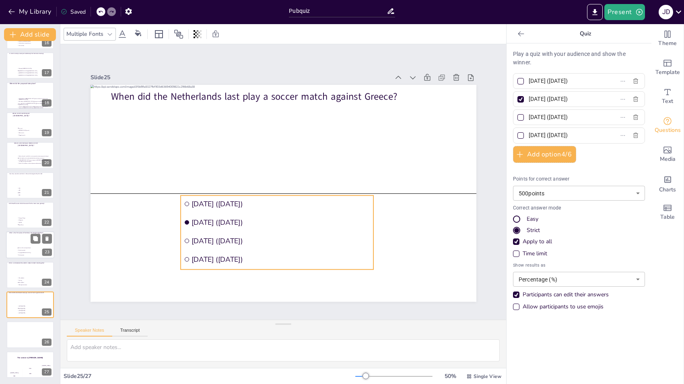
click at [17, 252] on li "Lamp ([GEOGRAPHIC_DATA])" at bounding box center [29, 253] width 24 height 2
type input "Dinner table (Τραπέζι δείπνου)"
type input "Couch (Καναπές)"
type input "Lamp ([GEOGRAPHIC_DATA])"
type input "Bed (Κρεβάτι)"
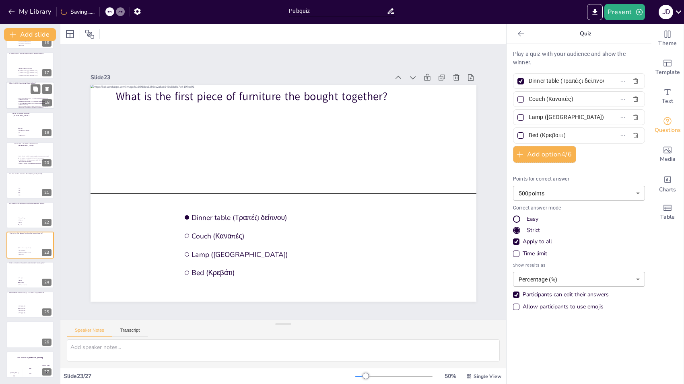
click at [23, 103] on span "In a tulip field in the [GEOGRAPHIC_DATA] (Σε ένα χωράφι με τουλίπες στην [GEOG…" at bounding box center [34, 104] width 31 height 2
type input "During dinner in [GEOGRAPHIC_DATA] (Κατά τη διάρκεια του δείπνου στην [GEOGRAPH…"
type input "On holiday in [GEOGRAPHIC_DATA] (Σε διακοπές στη [GEOGRAPHIC_DATA])"
type input "In a tulip field in the [GEOGRAPHIC_DATA] (Σε ένα χωράφι με τουλίπες στην [GEOG…"
type input "Under the [GEOGRAPHIC_DATA] in [GEOGRAPHIC_DATA] (Κάτω από τον Πύργο του [GEOGR…"
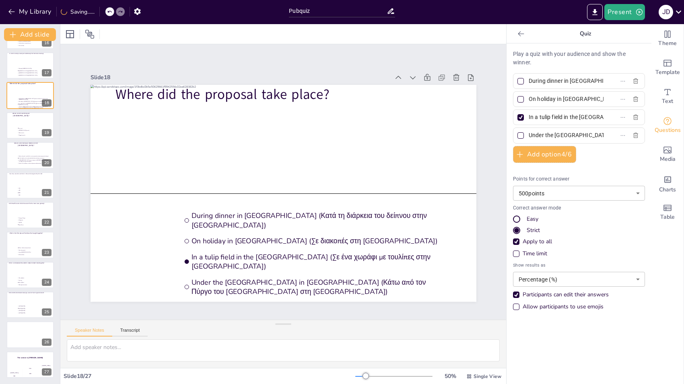
scroll to position [357, 0]
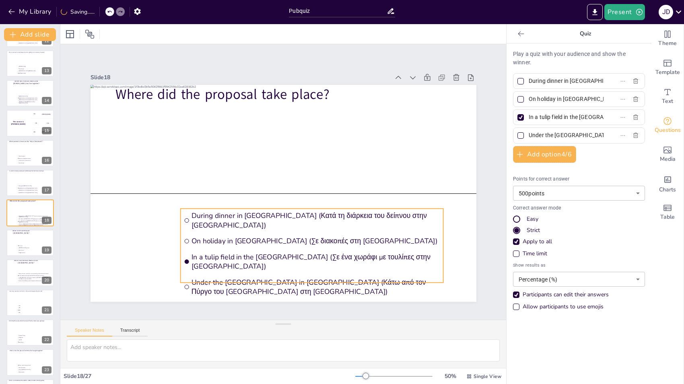
click at [242, 237] on span "On holiday in [GEOGRAPHIC_DATA] (Σε διακοπές στη [GEOGRAPHIC_DATA])" at bounding box center [315, 241] width 249 height 9
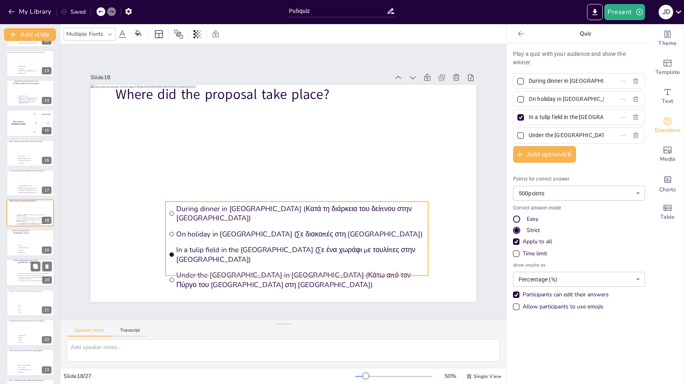
click at [21, 274] on li "Eendracht maakt macht (Unity creates power)(Η ενότητα δημιουργεί δύναμη)" at bounding box center [33, 274] width 33 height 2
type input "Eendracht maakt macht (Unity creates power)(Η ενότητα δημιουργεί δύναμη)"
type input "Ik zal handhaven (Je maintiendrai)(I will maintain)(Θα διατηρήσω)"
type input "In [DEMOGRAPHIC_DATA] we vertrouwen (In [DEMOGRAPHIC_DATA] we trust)(Στον Θεό ε…"
type input "Vrede en Recht (Peace and Justice)(Ειρήνη και Δικαιοσύνη)"
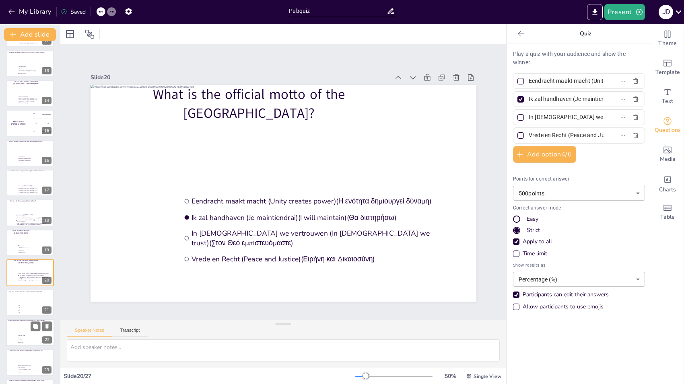
scroll to position [417, 0]
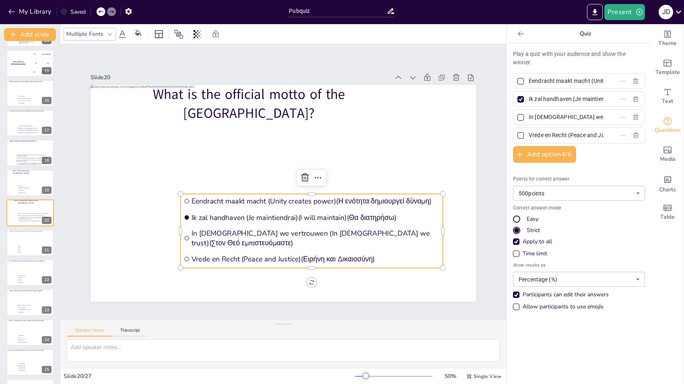
click at [216, 221] on span "Ik zal handhaven (Je maintiendrai)(I will maintain)(Θα διατηρήσω)" at bounding box center [315, 217] width 248 height 9
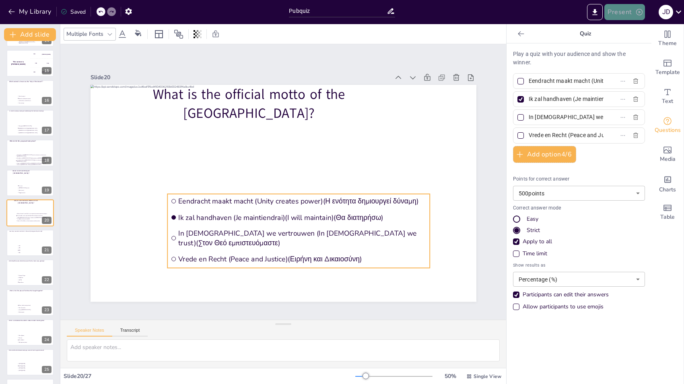
click at [625, 9] on button "Present" at bounding box center [625, 12] width 40 height 16
click at [628, 31] on li "Preview presentation" at bounding box center [637, 29] width 63 height 13
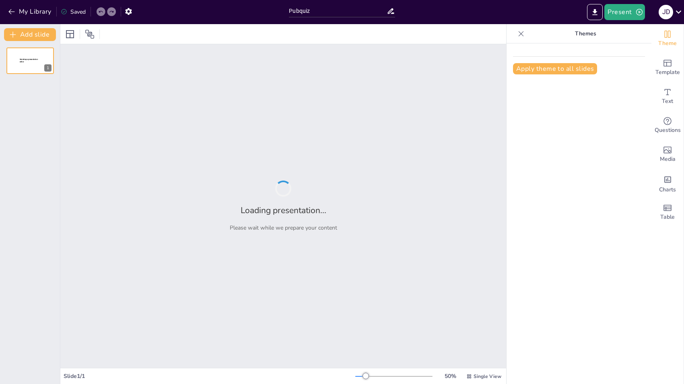
type input "Pubquiz"
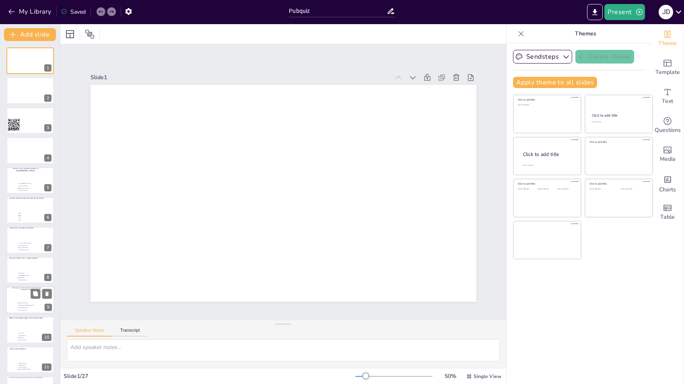
scroll to position [474, 0]
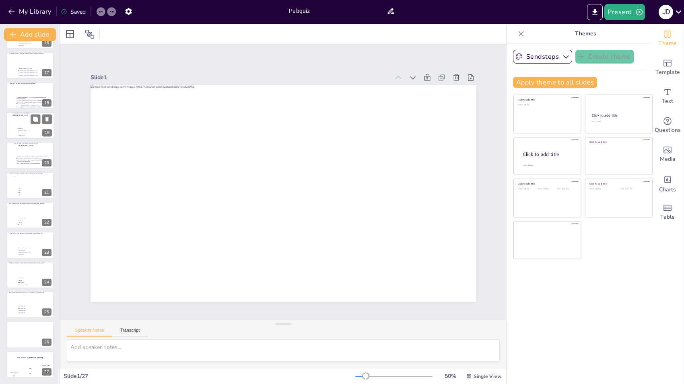
click at [15, 120] on div at bounding box center [30, 125] width 48 height 27
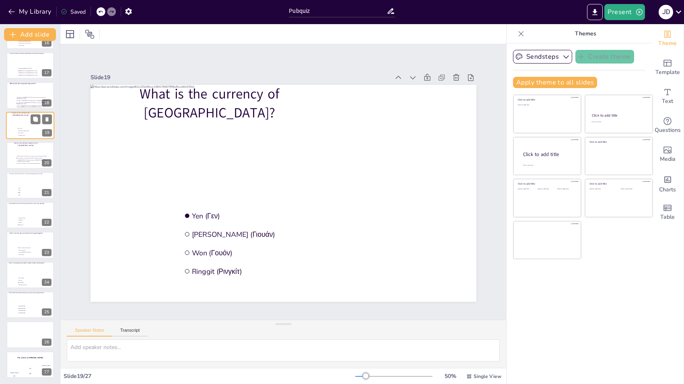
scroll to position [387, 0]
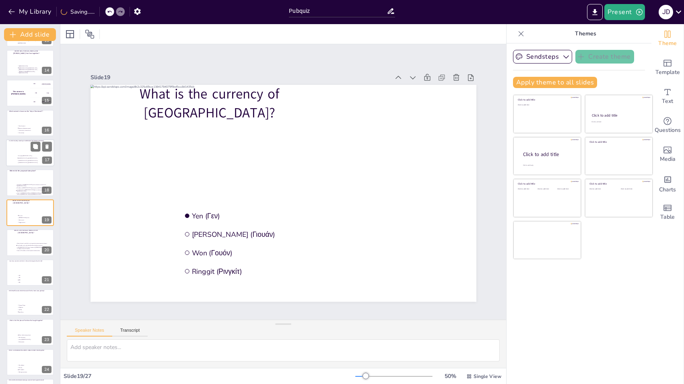
click at [11, 151] on div at bounding box center [30, 152] width 48 height 27
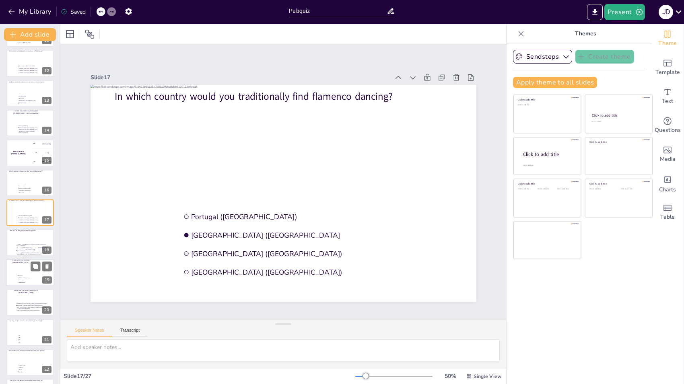
scroll to position [474, 0]
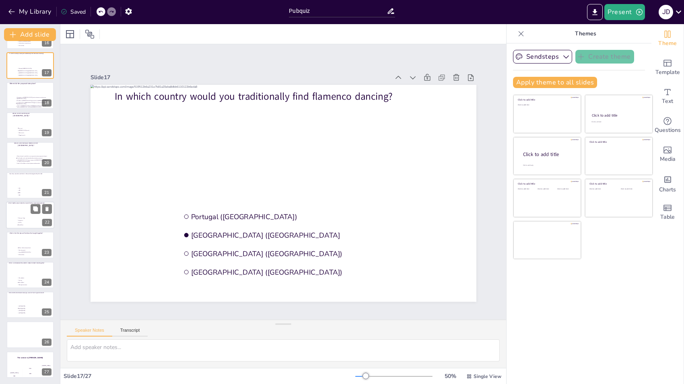
click at [14, 220] on div at bounding box center [30, 215] width 48 height 27
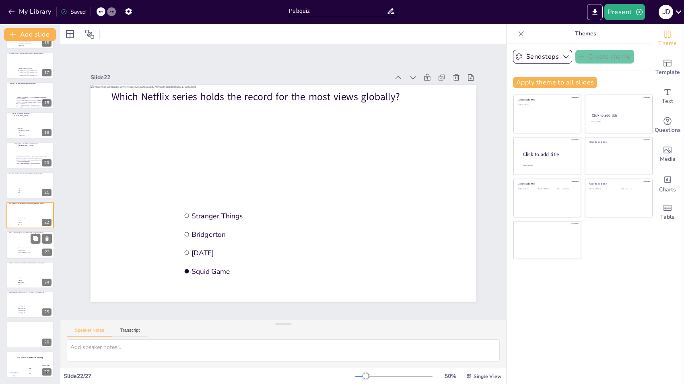
click at [10, 242] on div at bounding box center [30, 245] width 48 height 27
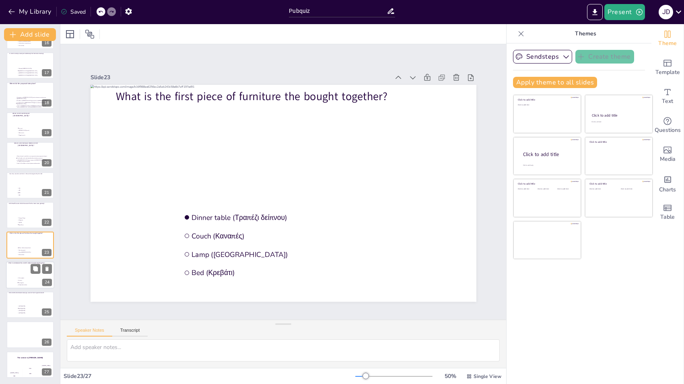
click at [9, 272] on div at bounding box center [30, 275] width 48 height 27
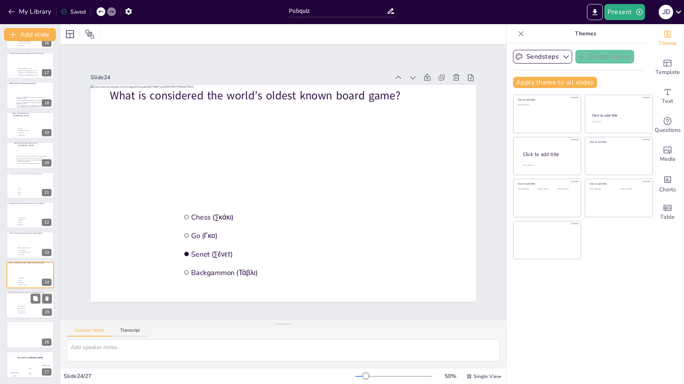
click at [12, 299] on div at bounding box center [30, 304] width 48 height 27
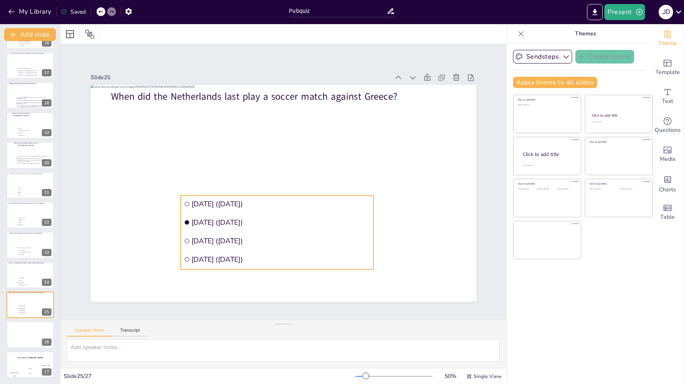
click at [225, 242] on li "[DATE] ([DATE])" at bounding box center [271, 240] width 194 height 37
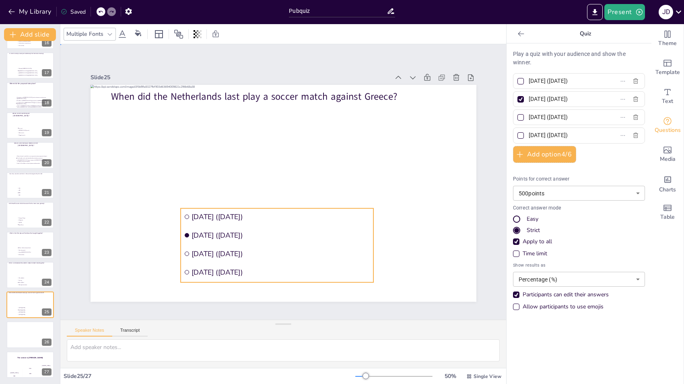
click at [141, 49] on div "Slide 1 Slide 2 Slide 3 Slide 4 Slide 5 What is the national flower of [GEOGRAP…" at bounding box center [283, 182] width 516 height 504
